Goal: Complete application form

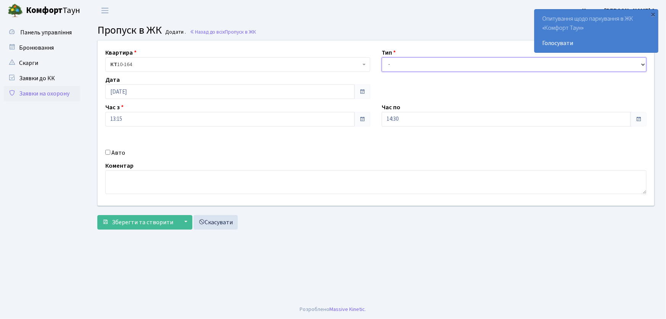
drag, startPoint x: 408, startPoint y: 65, endPoint x: 404, endPoint y: 67, distance: 5.0
click at [408, 65] on select "- Доставка Таксі Гості Сервіс" at bounding box center [514, 64] width 265 height 15
select select "1"
click at [382, 57] on select "- Доставка Таксі Гості Сервіс" at bounding box center [514, 64] width 265 height 15
drag, startPoint x: 412, startPoint y: 116, endPoint x: 371, endPoint y: 116, distance: 40.8
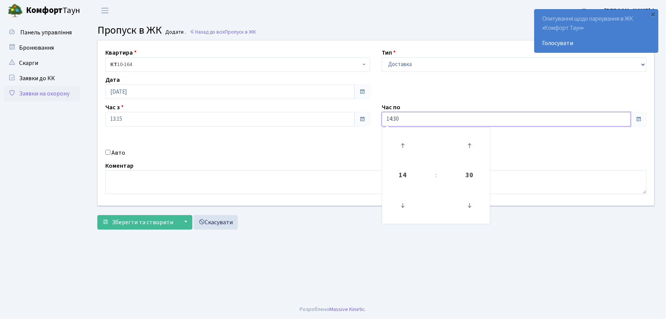
click at [371, 116] on div "Квартира <b>КТ</b>&nbsp;&nbsp;&nbsp;&nbsp;10-164 КТ 10-164 Тип - Доставка Таксі…" at bounding box center [376, 122] width 568 height 165
type input "22:00"
click at [108, 151] on input "Авто" at bounding box center [107, 152] width 5 height 5
checkbox input "true"
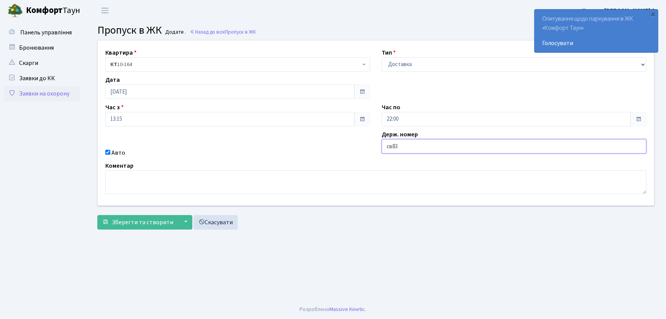
type input "СВ8391ВІ"
click at [166, 219] on span "Зберегти та створити" at bounding box center [142, 222] width 61 height 8
